Goal: Find specific page/section: Find specific page/section

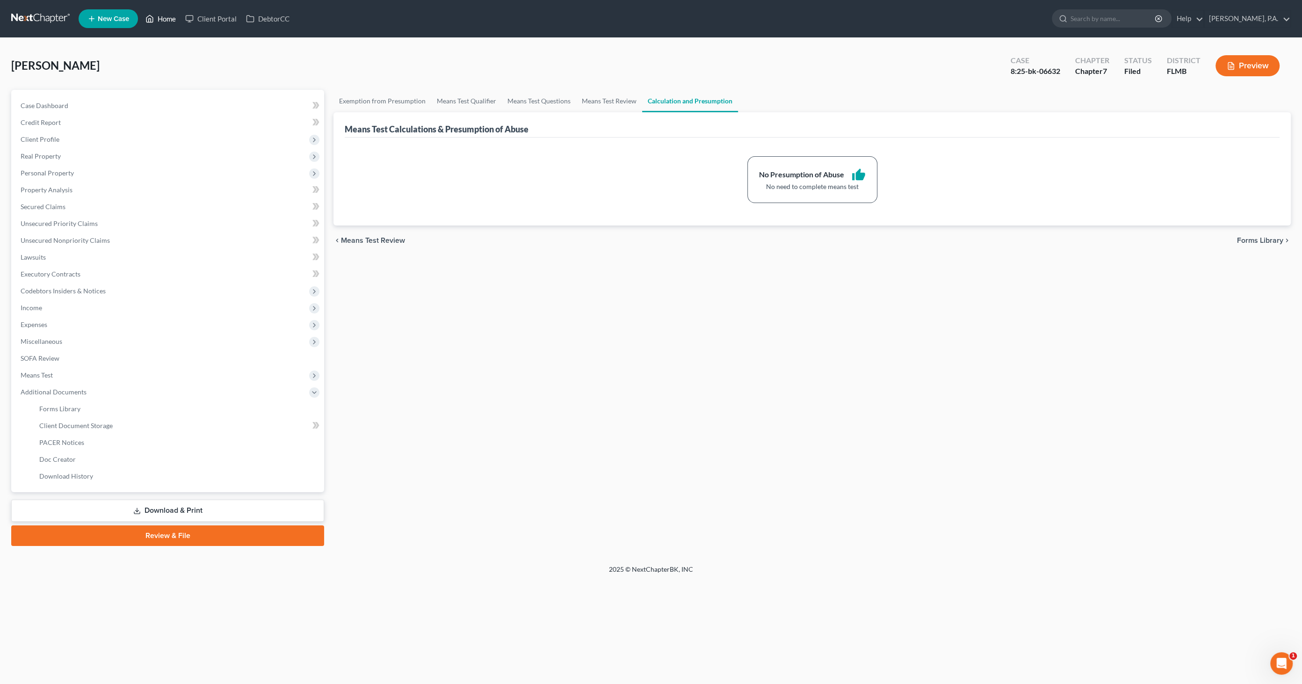
click at [160, 20] on link "Home" at bounding box center [161, 18] width 40 height 17
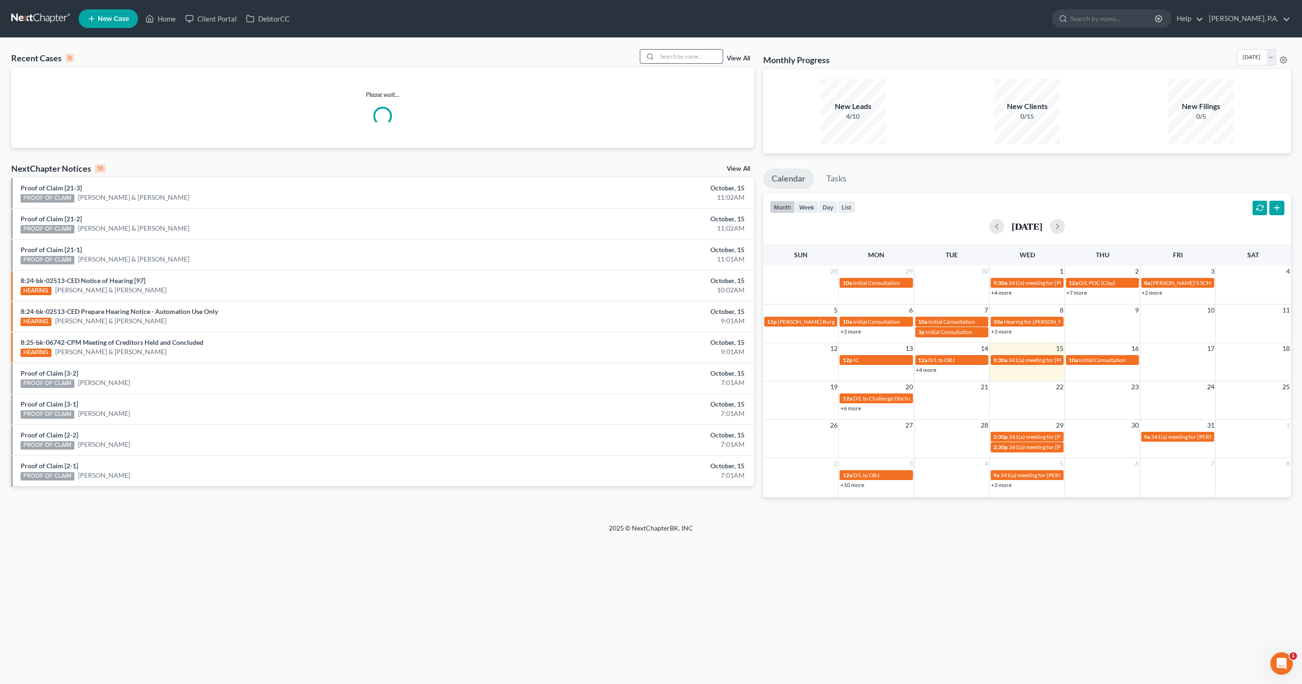
click at [690, 54] on input "search" at bounding box center [689, 57] width 65 height 14
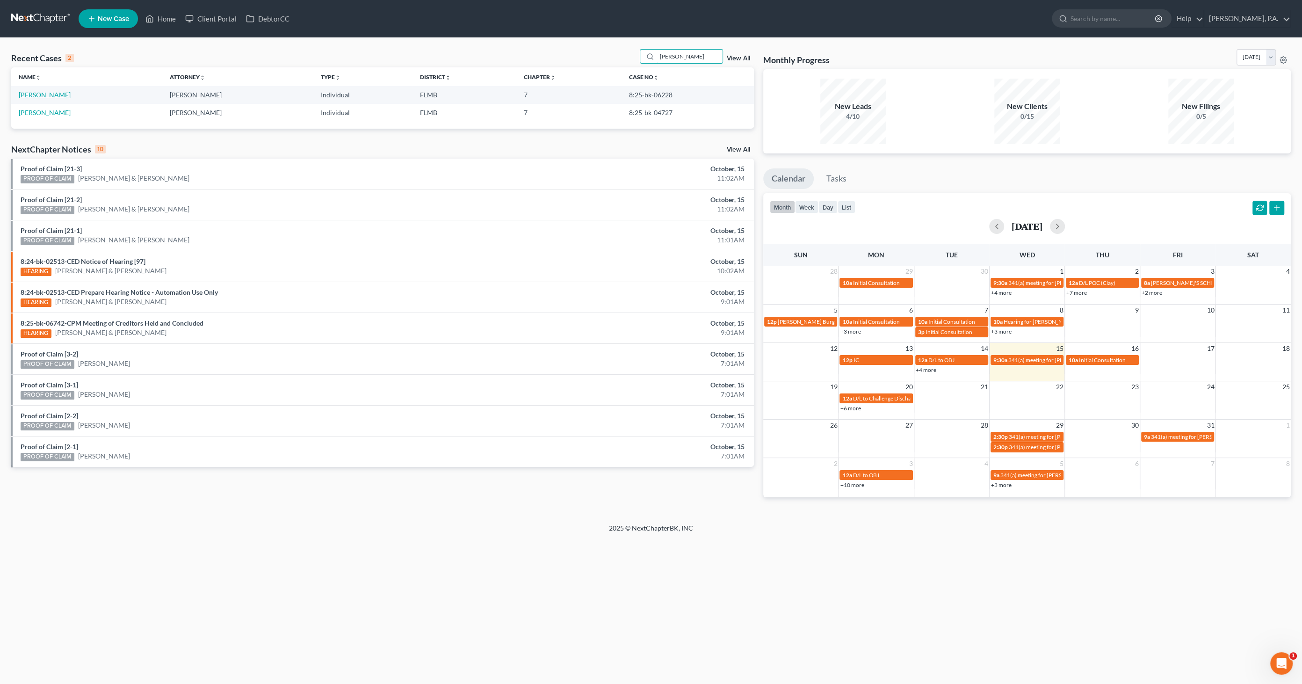
type input "[PERSON_NAME]"
click at [40, 94] on link "[PERSON_NAME]" at bounding box center [45, 95] width 52 height 8
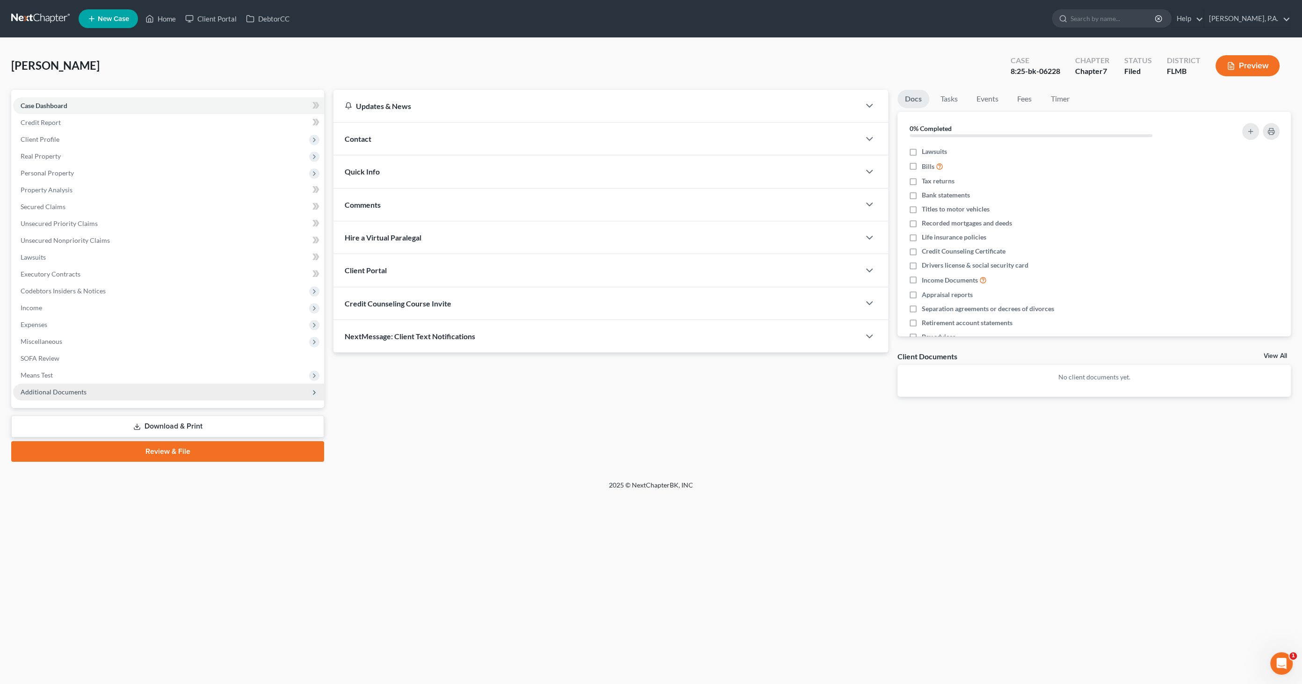
click at [77, 396] on span "Additional Documents" at bounding box center [168, 391] width 311 height 17
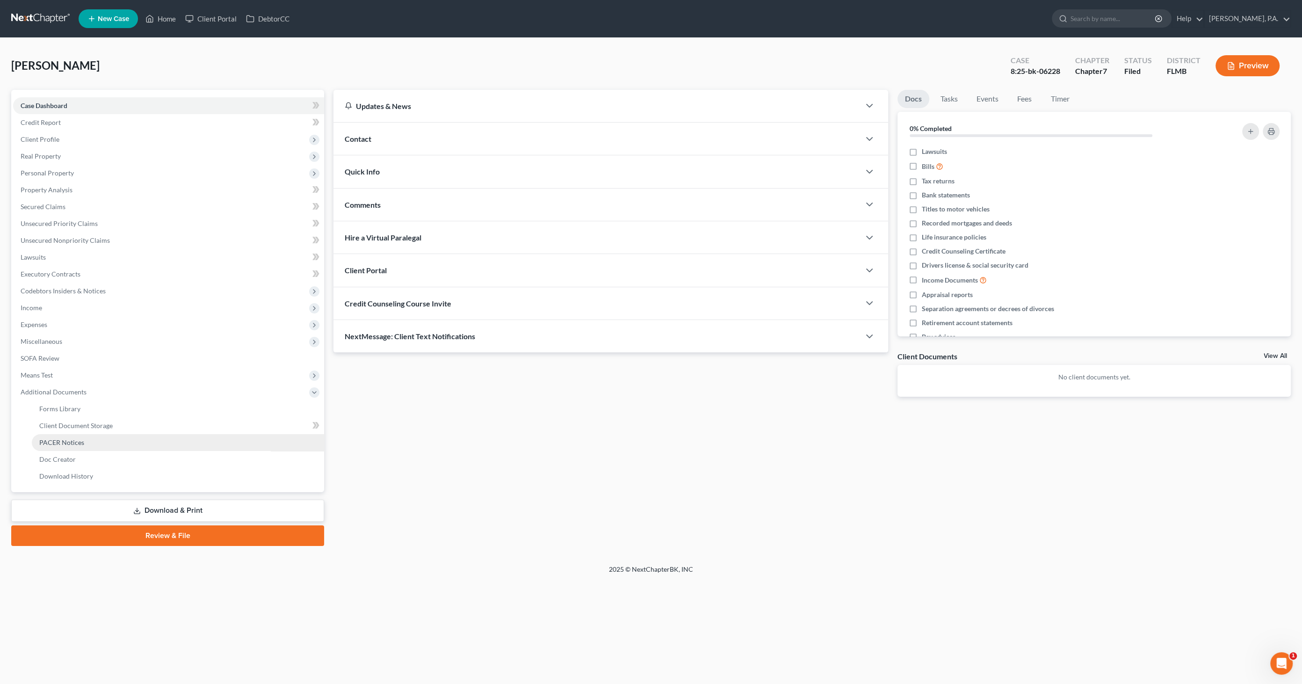
click at [70, 443] on span "PACER Notices" at bounding box center [61, 442] width 45 height 8
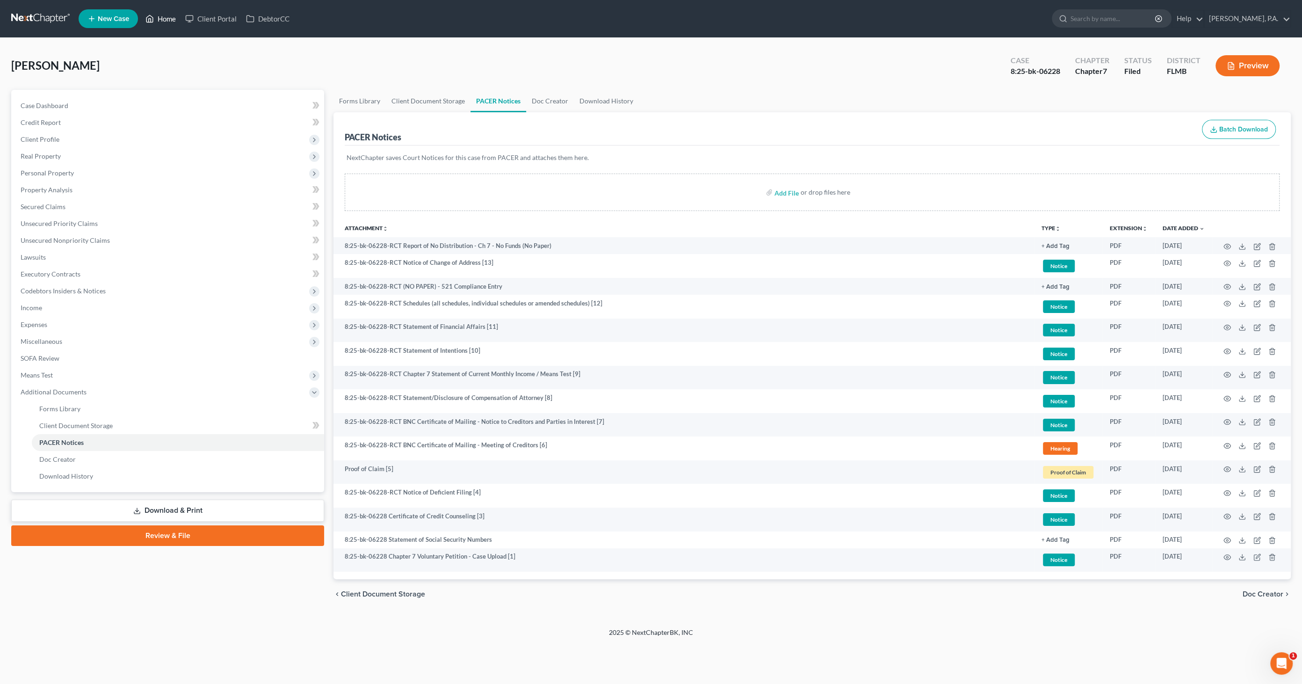
click at [174, 19] on link "Home" at bounding box center [161, 18] width 40 height 17
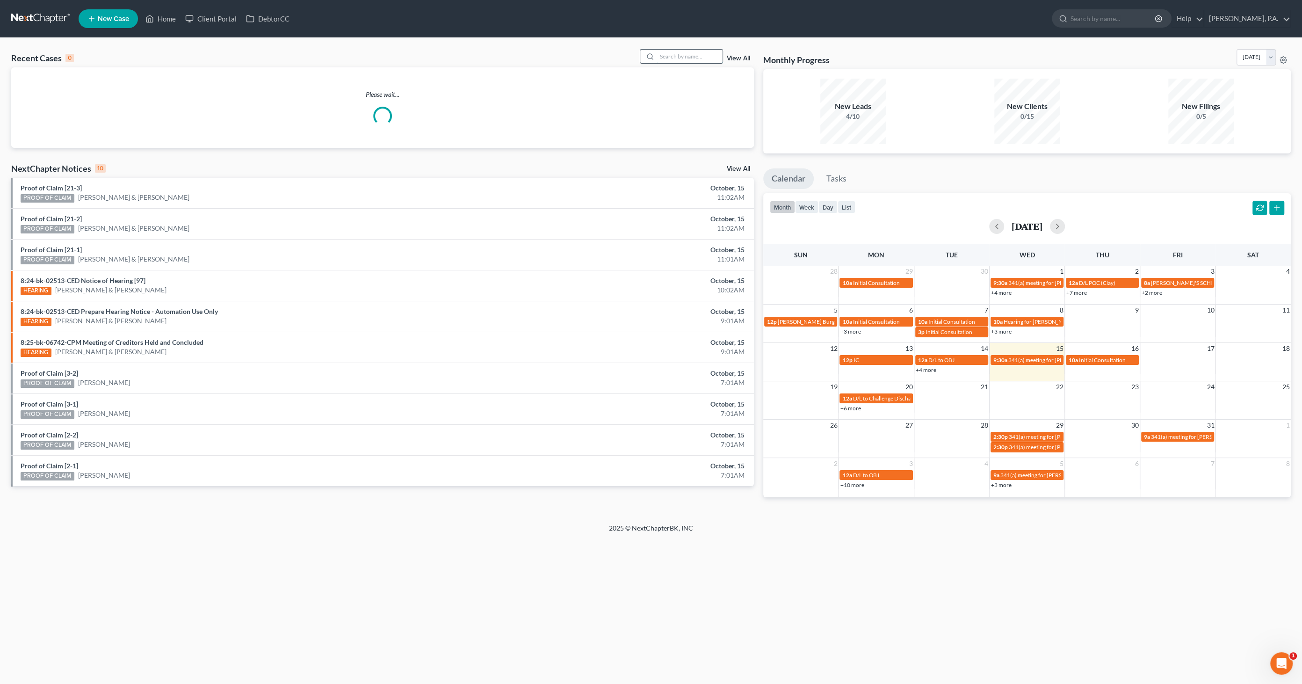
drag, startPoint x: 666, startPoint y: 58, endPoint x: 672, endPoint y: 58, distance: 5.6
click at [667, 58] on input "search" at bounding box center [689, 57] width 65 height 14
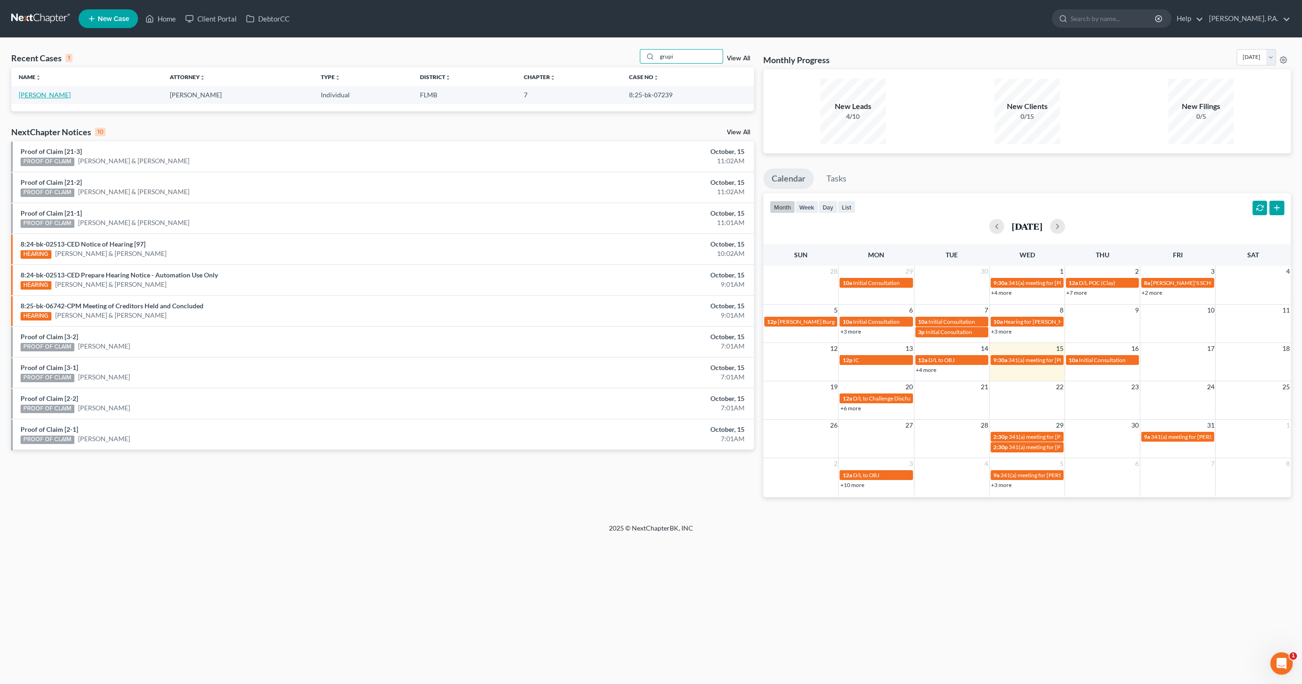
type input "grupi"
click at [40, 97] on link "[PERSON_NAME]" at bounding box center [45, 95] width 52 height 8
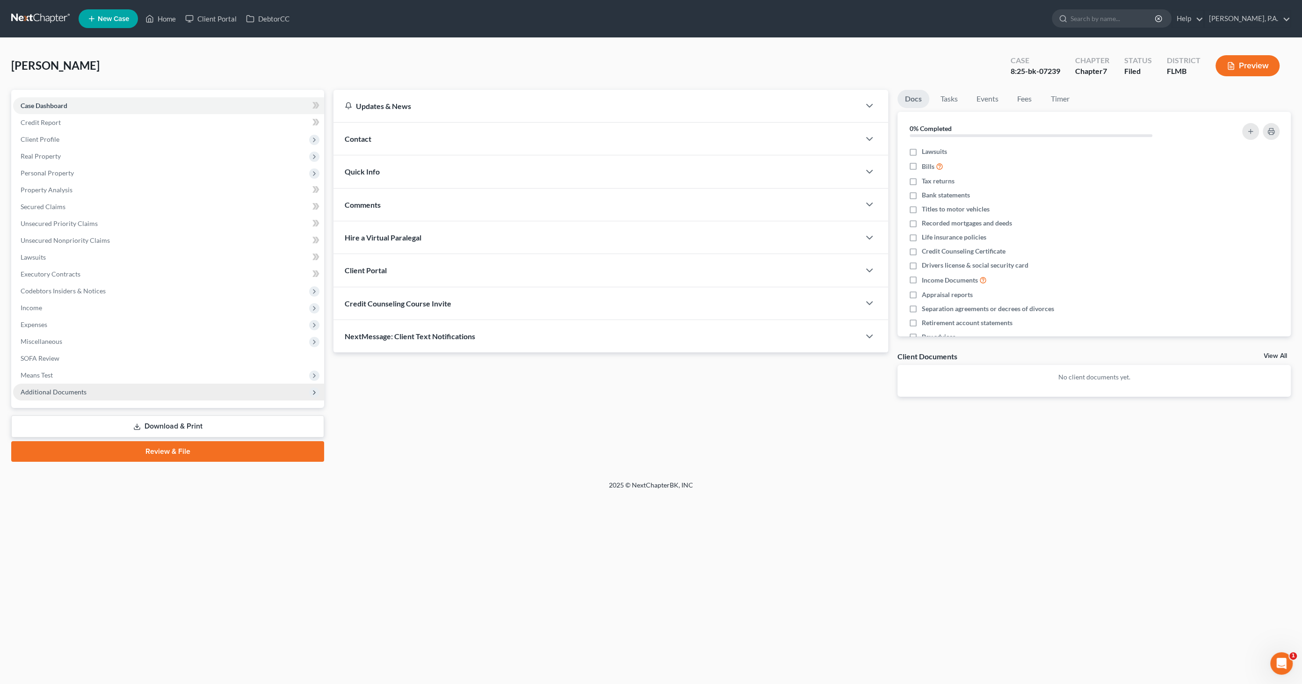
click at [48, 389] on span "Additional Documents" at bounding box center [54, 392] width 66 height 8
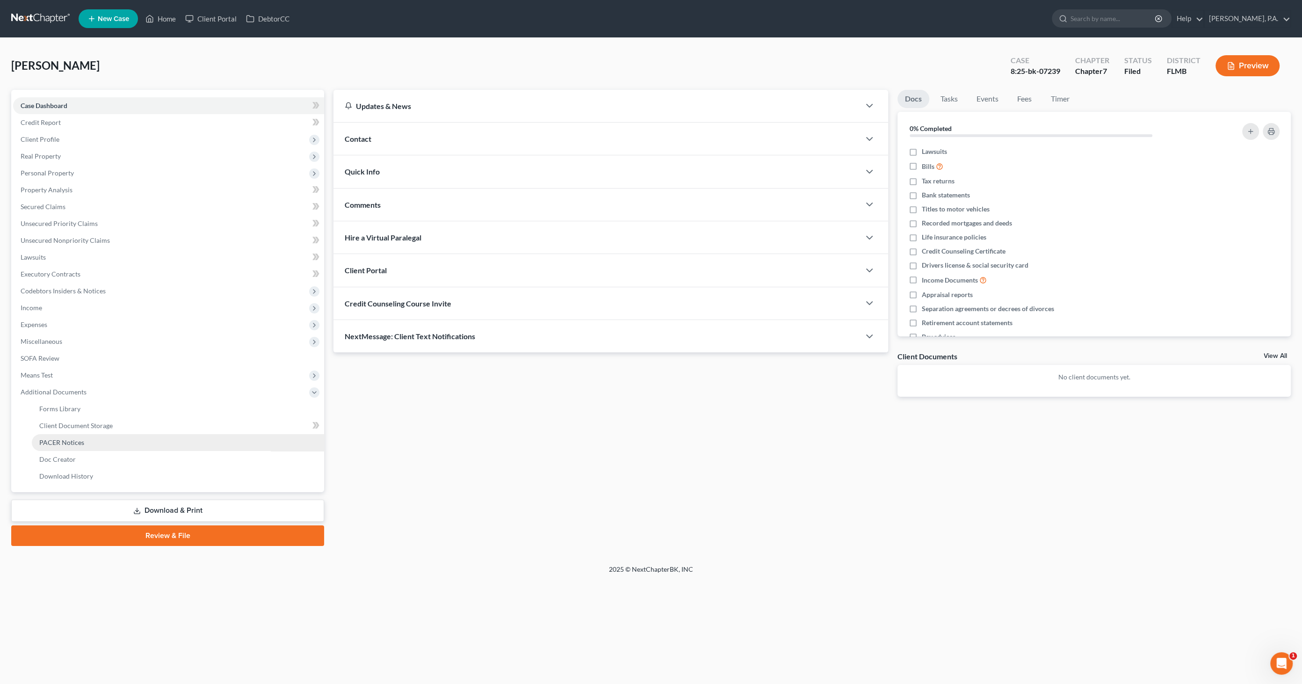
click at [73, 440] on span "PACER Notices" at bounding box center [61, 442] width 45 height 8
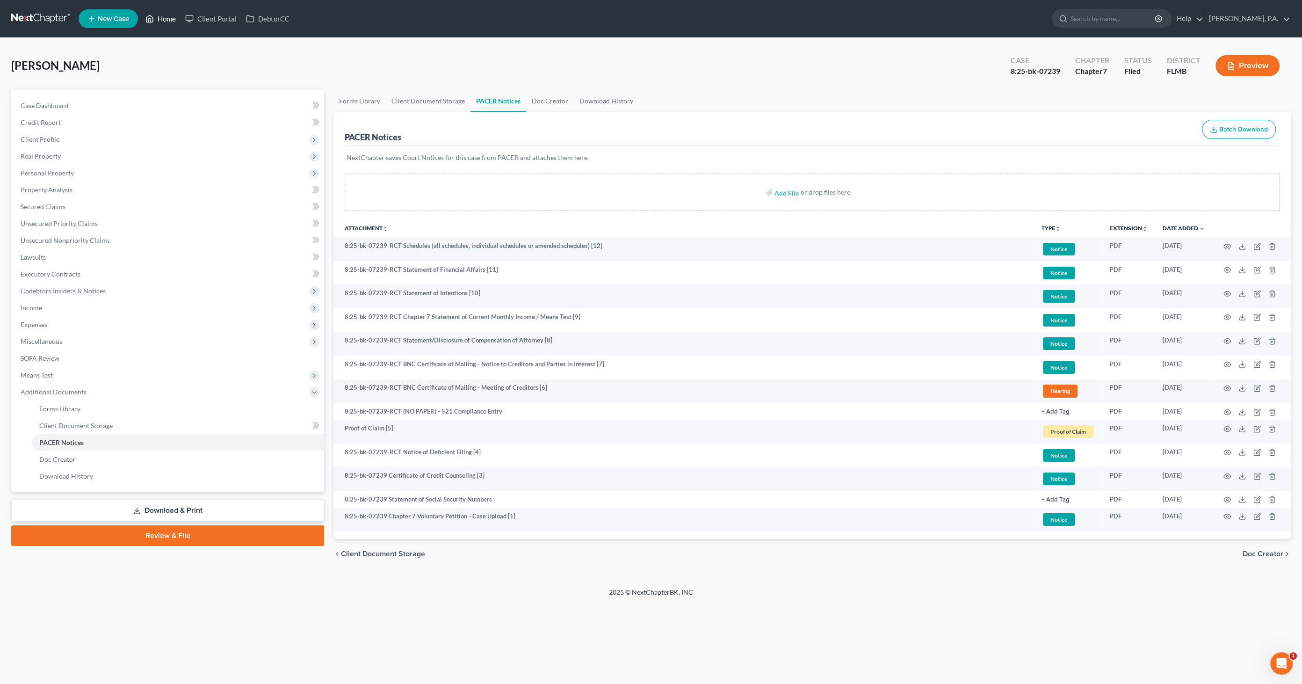
click at [175, 15] on link "Home" at bounding box center [161, 18] width 40 height 17
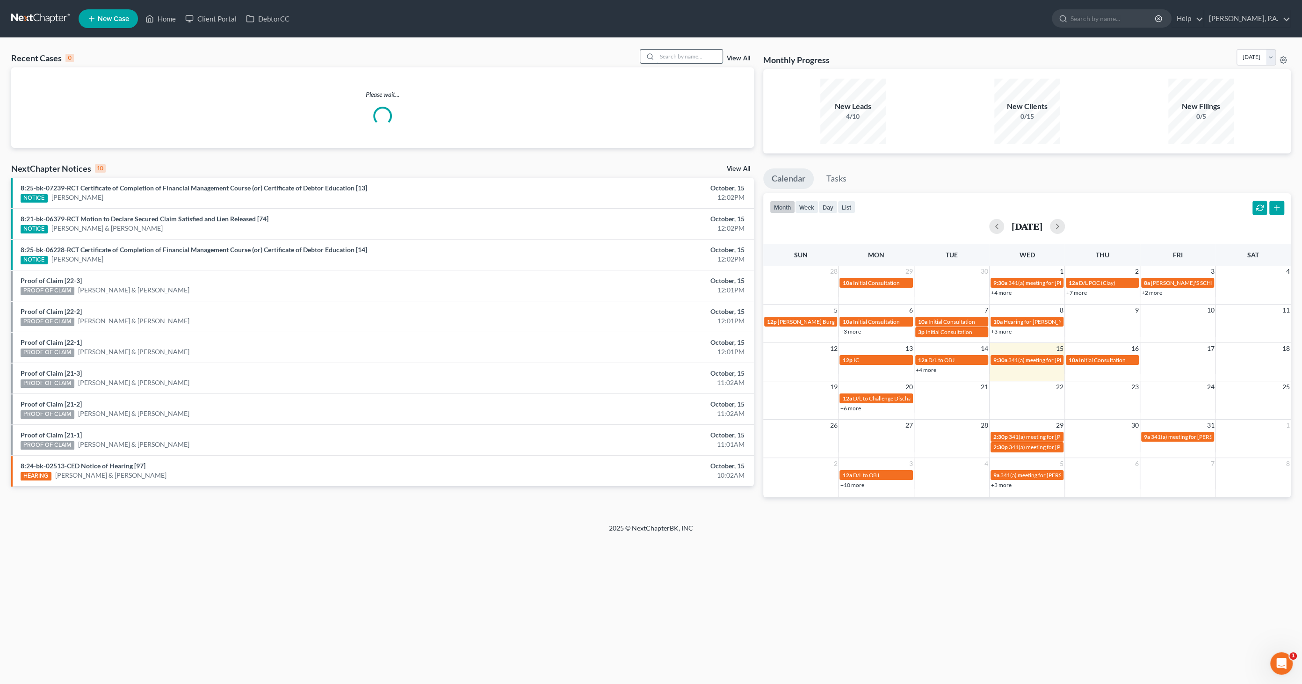
click at [677, 50] on input "search" at bounding box center [689, 57] width 65 height 14
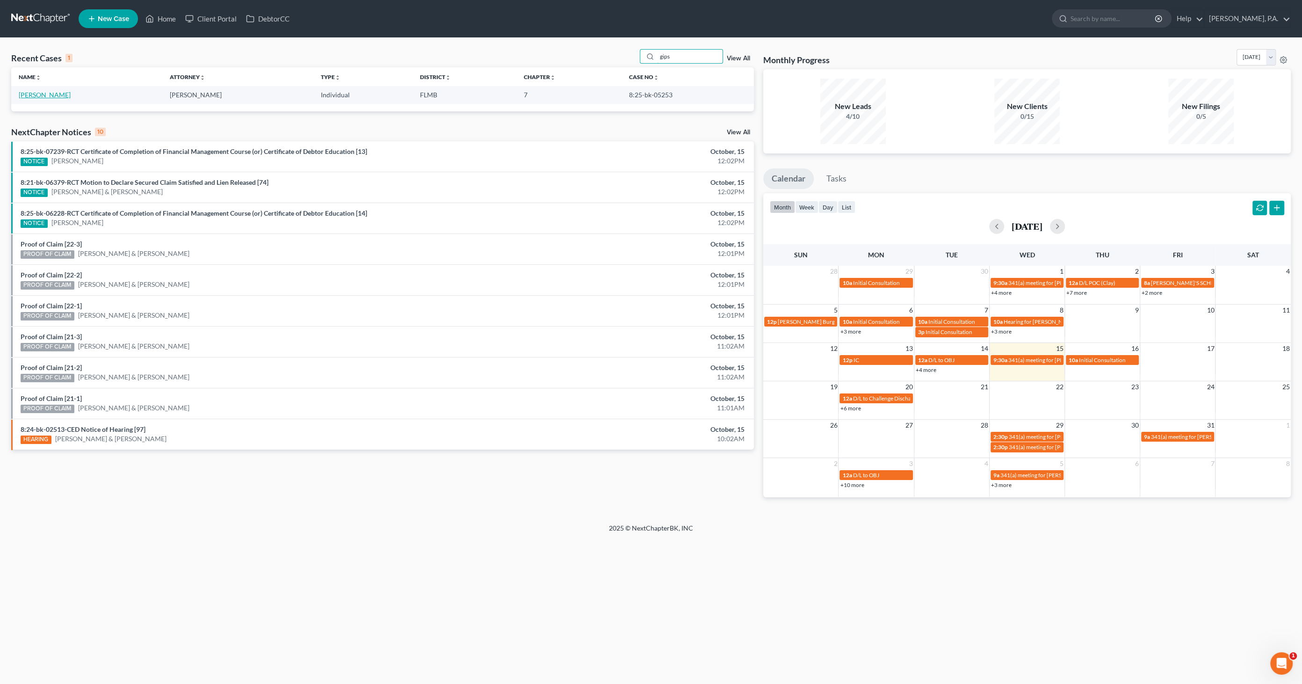
type input "gips"
click at [55, 93] on link "[PERSON_NAME]" at bounding box center [45, 95] width 52 height 8
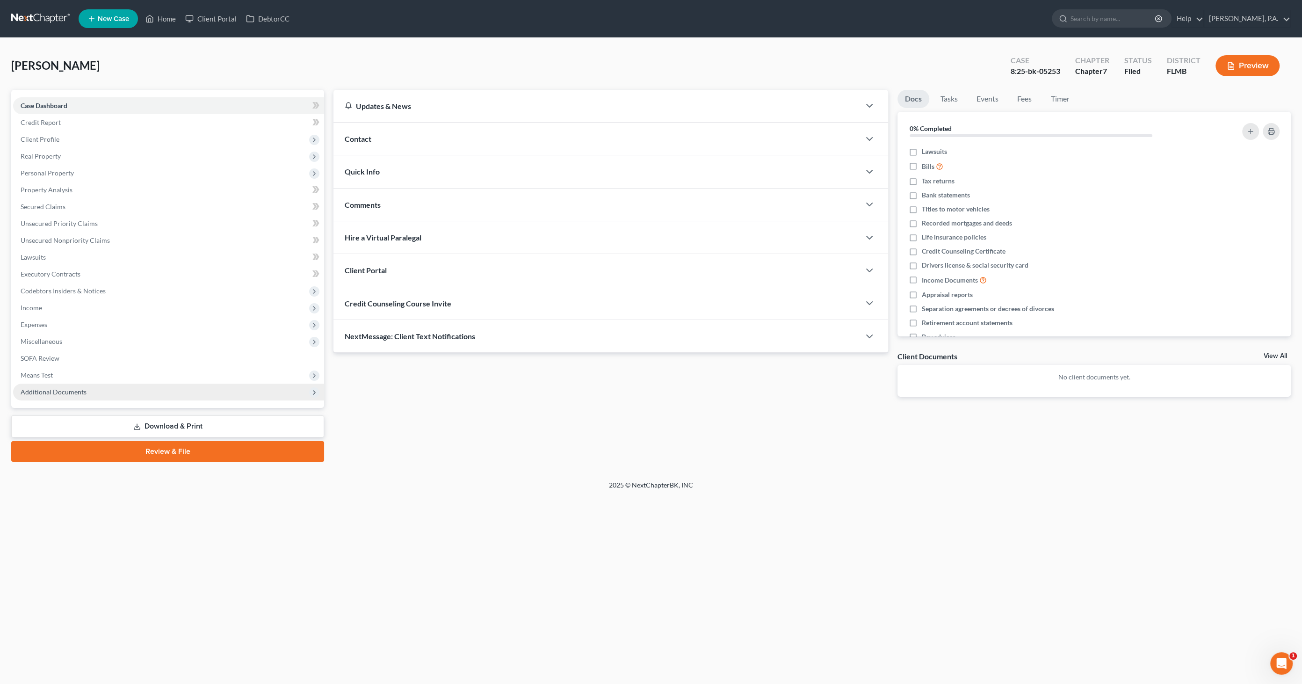
click at [74, 386] on span "Additional Documents" at bounding box center [168, 391] width 311 height 17
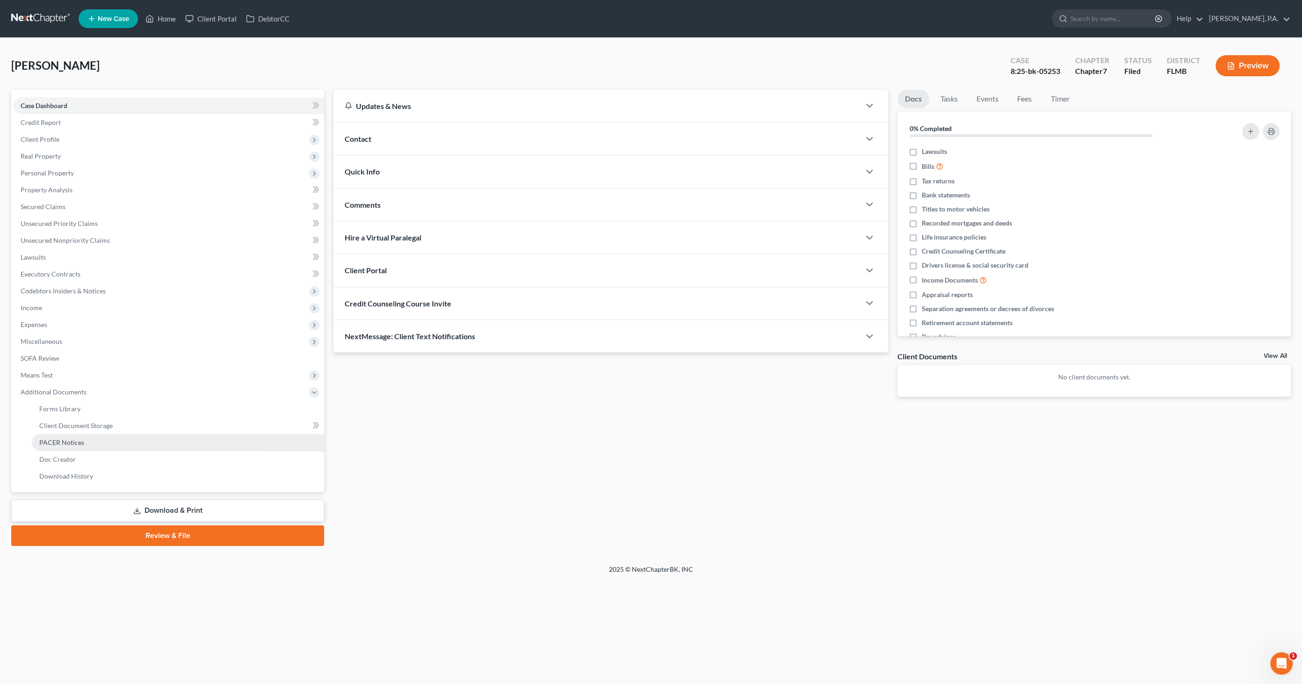
click at [80, 444] on span "PACER Notices" at bounding box center [61, 442] width 45 height 8
